Goal: Information Seeking & Learning: Learn about a topic

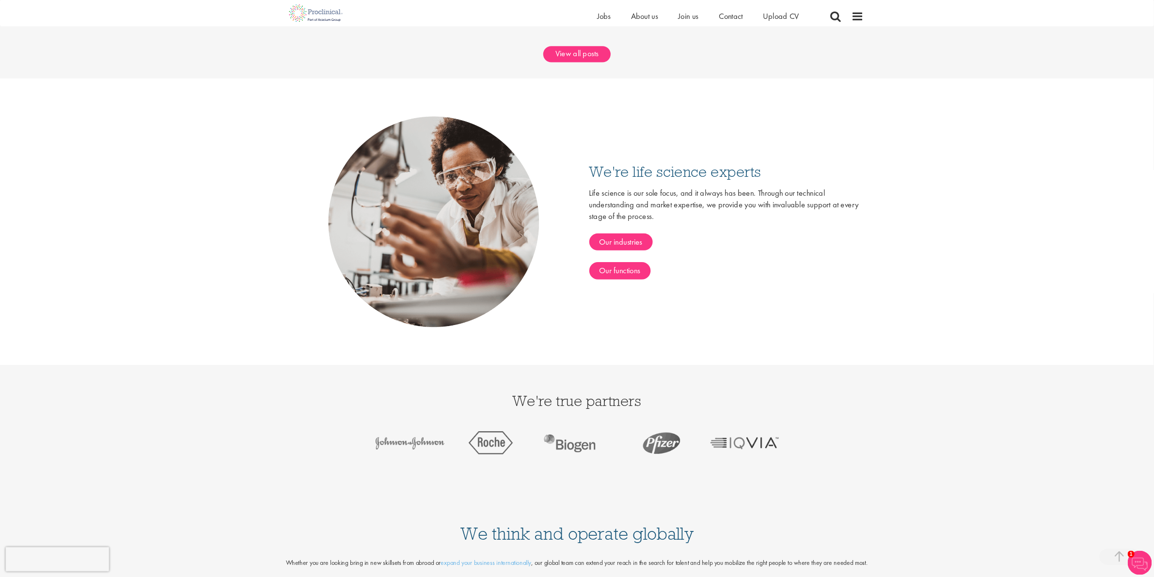
scroll to position [1716, 0]
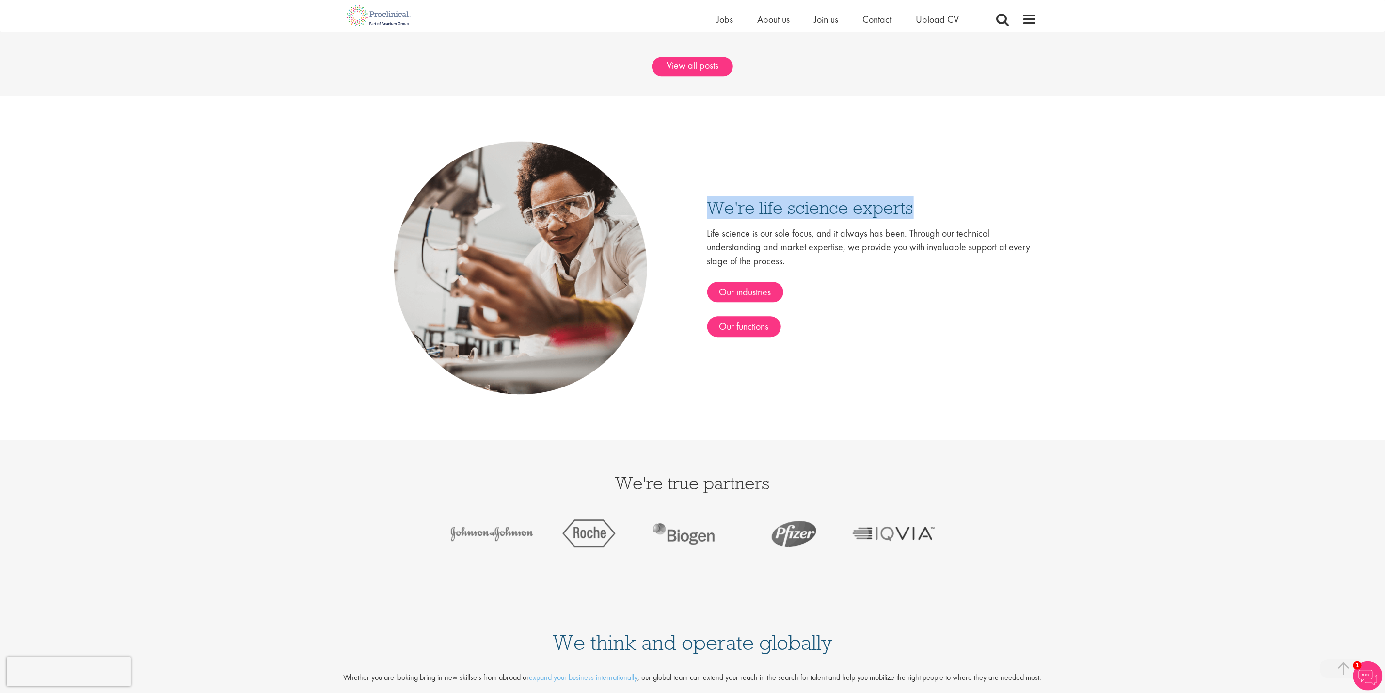
drag, startPoint x: 702, startPoint y: 204, endPoint x: 924, endPoint y: 190, distance: 222.5
click at [184, 92] on div "We're life science experts Life science is our sole focus, and it always has be…" at bounding box center [693, 268] width 688 height 344
copy h3 "We're life science experts"
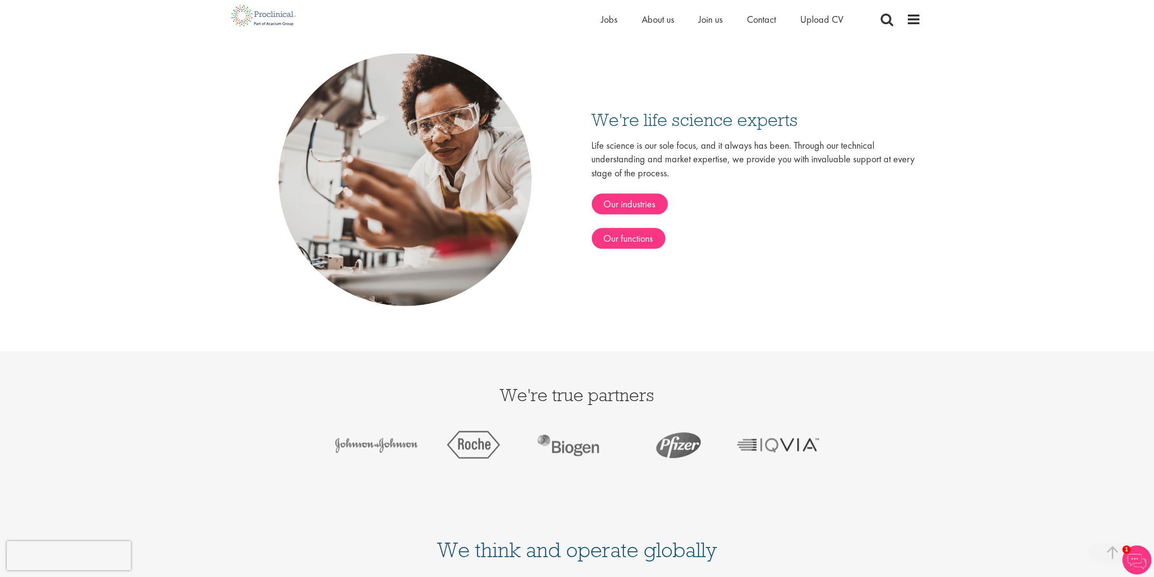
click at [184, 92] on div "We're life science experts Life science is our sole focus, and it always has be…" at bounding box center [577, 180] width 688 height 344
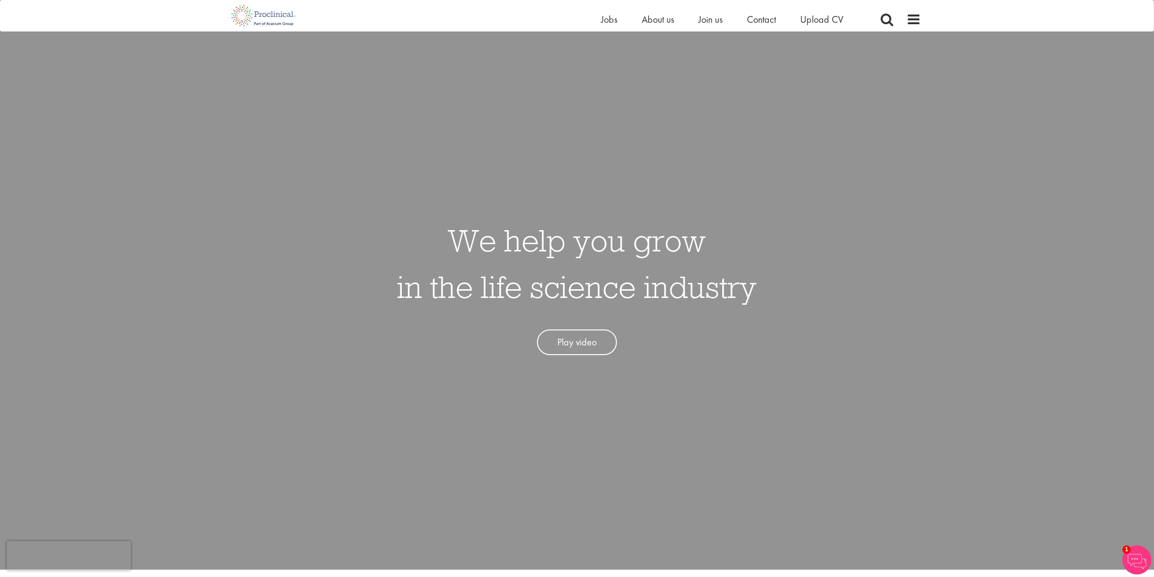
scroll to position [0, 0]
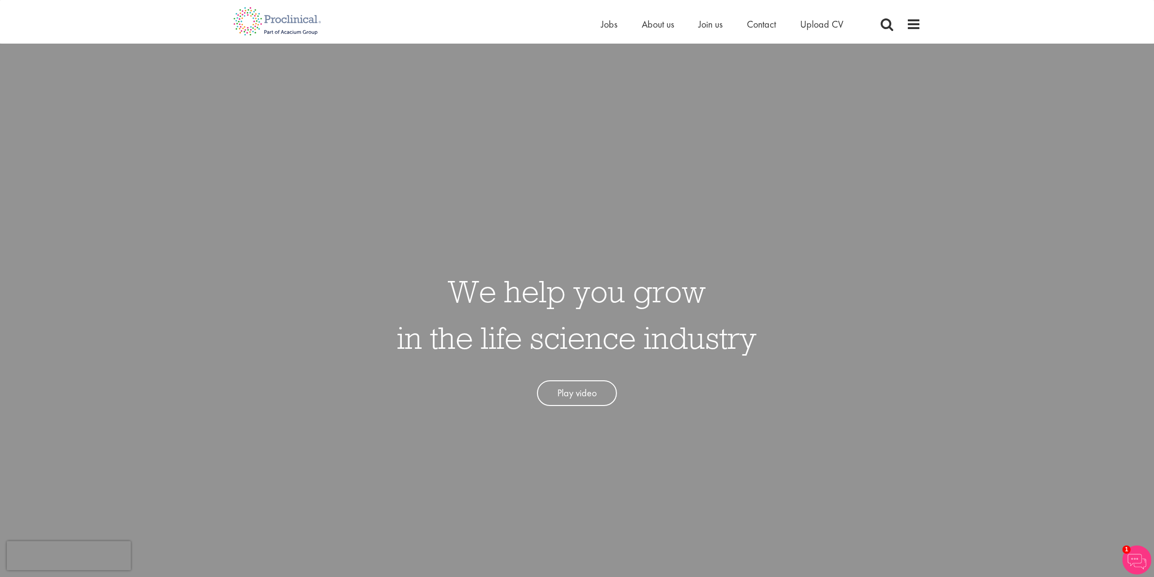
drag, startPoint x: 445, startPoint y: 283, endPoint x: 771, endPoint y: 360, distance: 335.4
click at [184, 92] on div "We help you grow in the life science industry Play video" at bounding box center [577, 332] width 1169 height 577
click at [184, 27] on span "About us" at bounding box center [658, 24] width 32 height 13
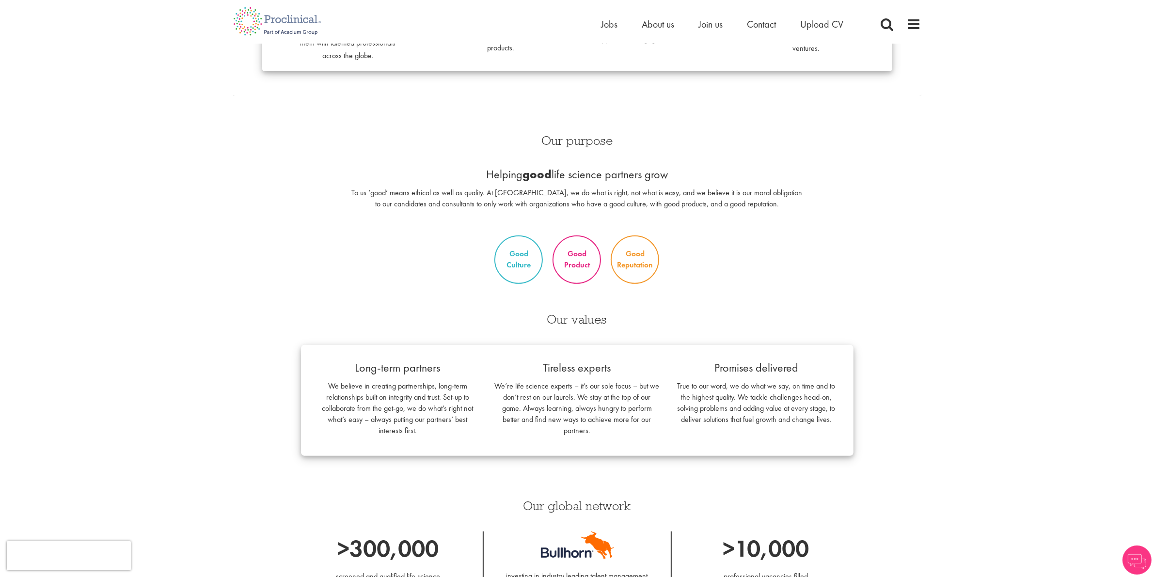
scroll to position [424, 0]
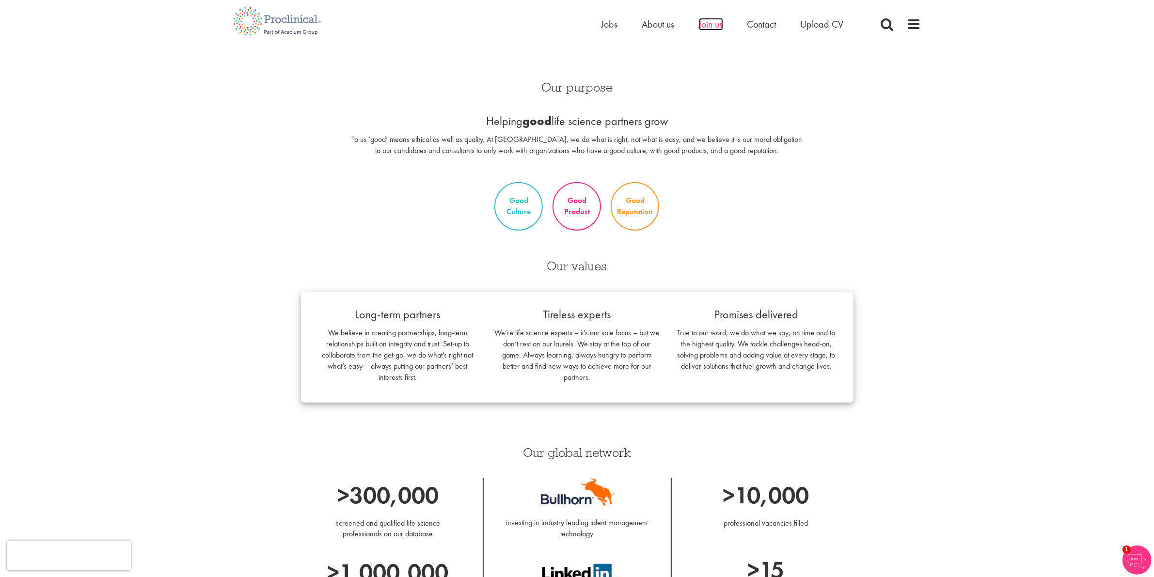
click at [713, 20] on span "Join us" at bounding box center [711, 24] width 24 height 13
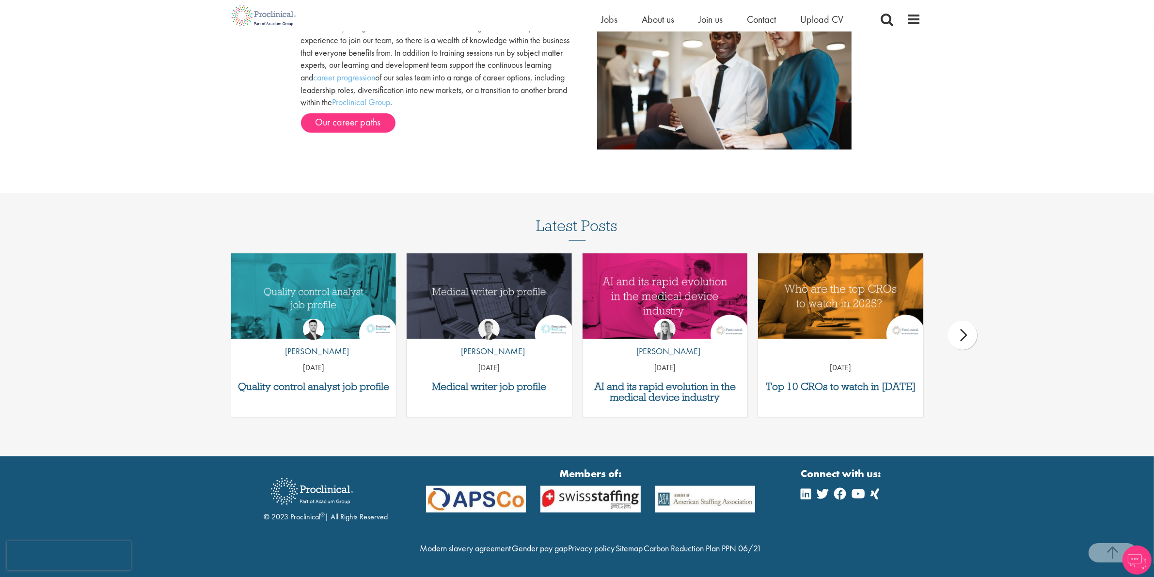
scroll to position [1178, 0]
click at [658, 11] on div "Home Jobs About us Join us Contact Upload CV" at bounding box center [574, 16] width 696 height 32
click at [666, 18] on span "About us" at bounding box center [658, 19] width 32 height 13
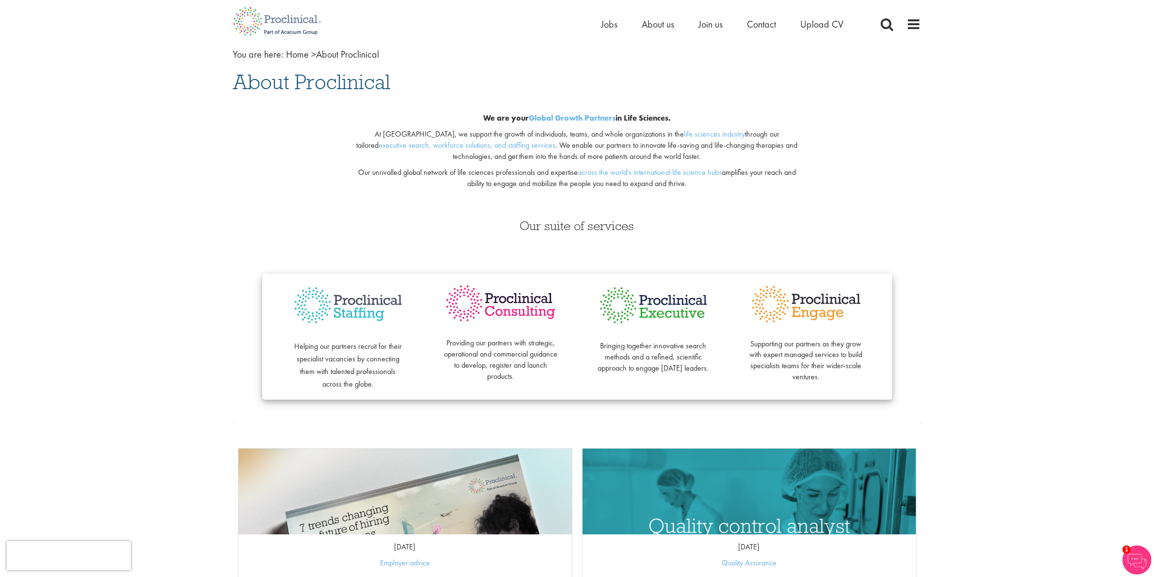
scroll to position [242, 0]
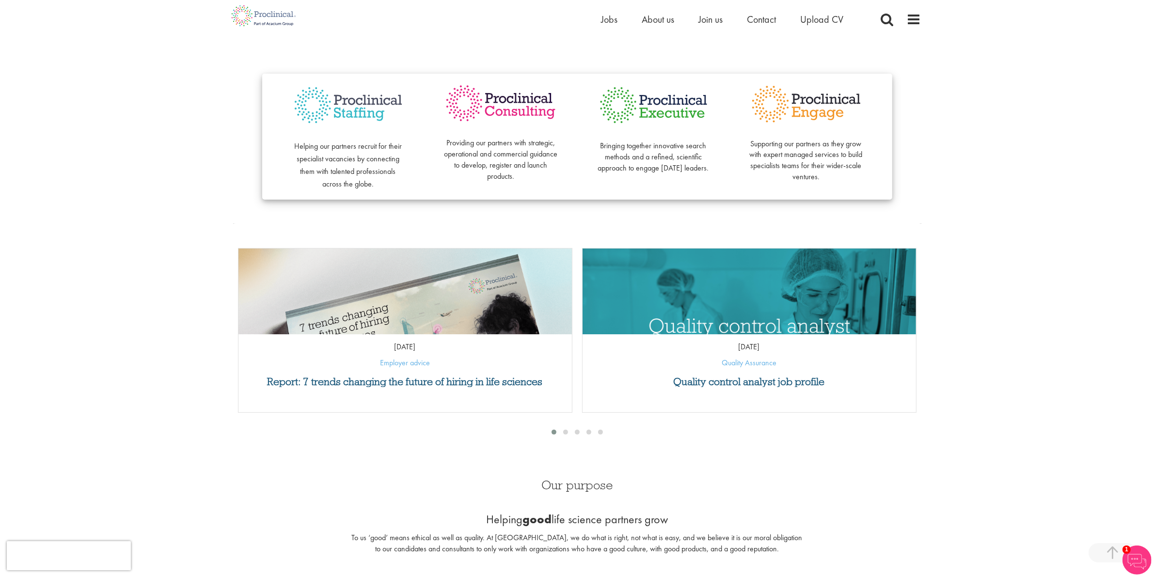
click at [516, 370] on div "16 Sep 25 Employer advice" at bounding box center [406, 352] width 334 height 44
click at [425, 386] on h3 "Report: 7 trends changing the future of hiring in life sciences" at bounding box center [405, 382] width 324 height 11
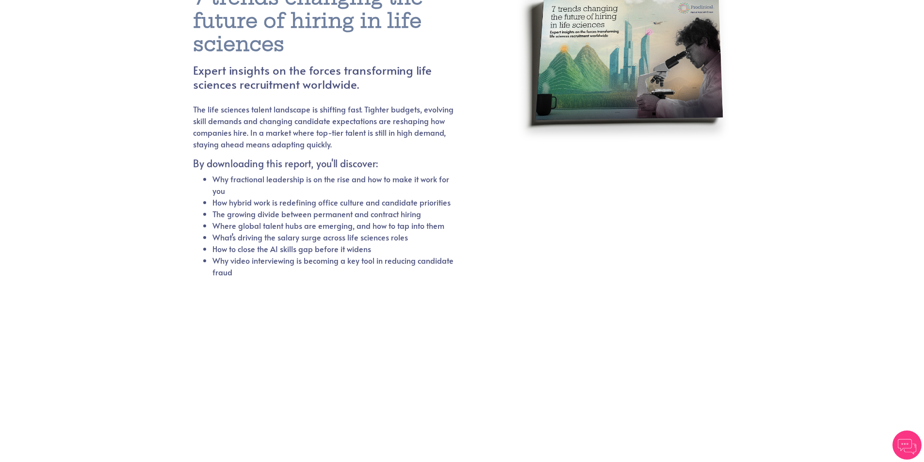
scroll to position [184, 0]
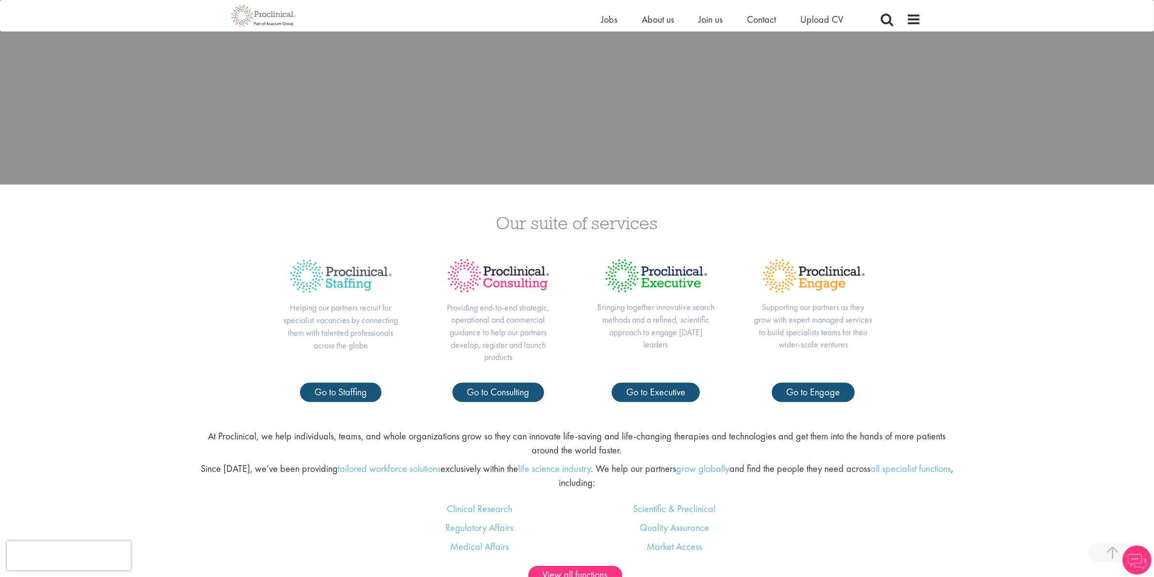
scroll to position [121, 0]
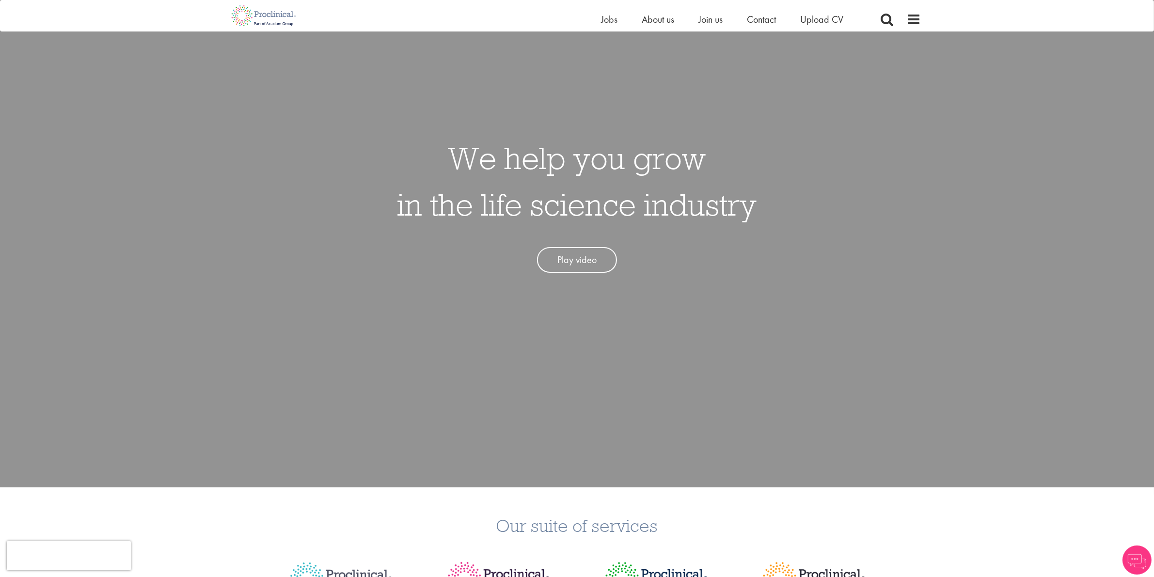
click at [582, 260] on link "Play video" at bounding box center [577, 260] width 80 height 26
